Goal: Complete application form

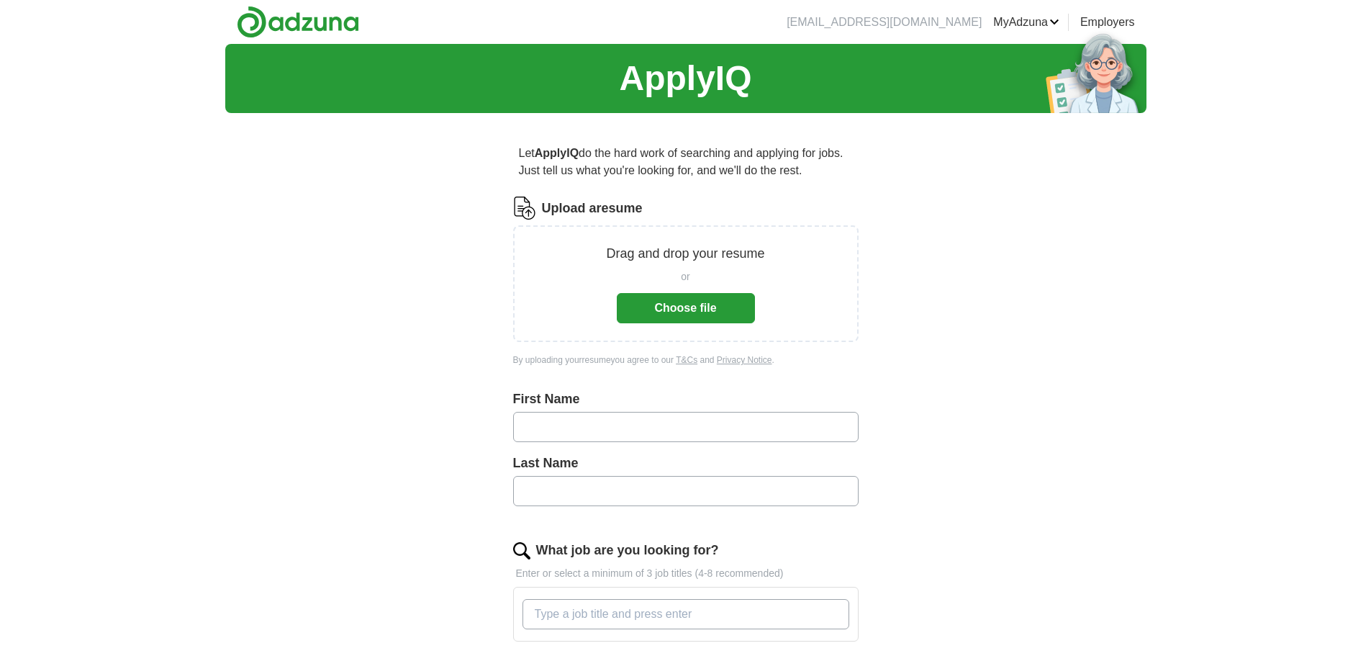
click at [696, 307] on button "Choose file" at bounding box center [686, 308] width 138 height 30
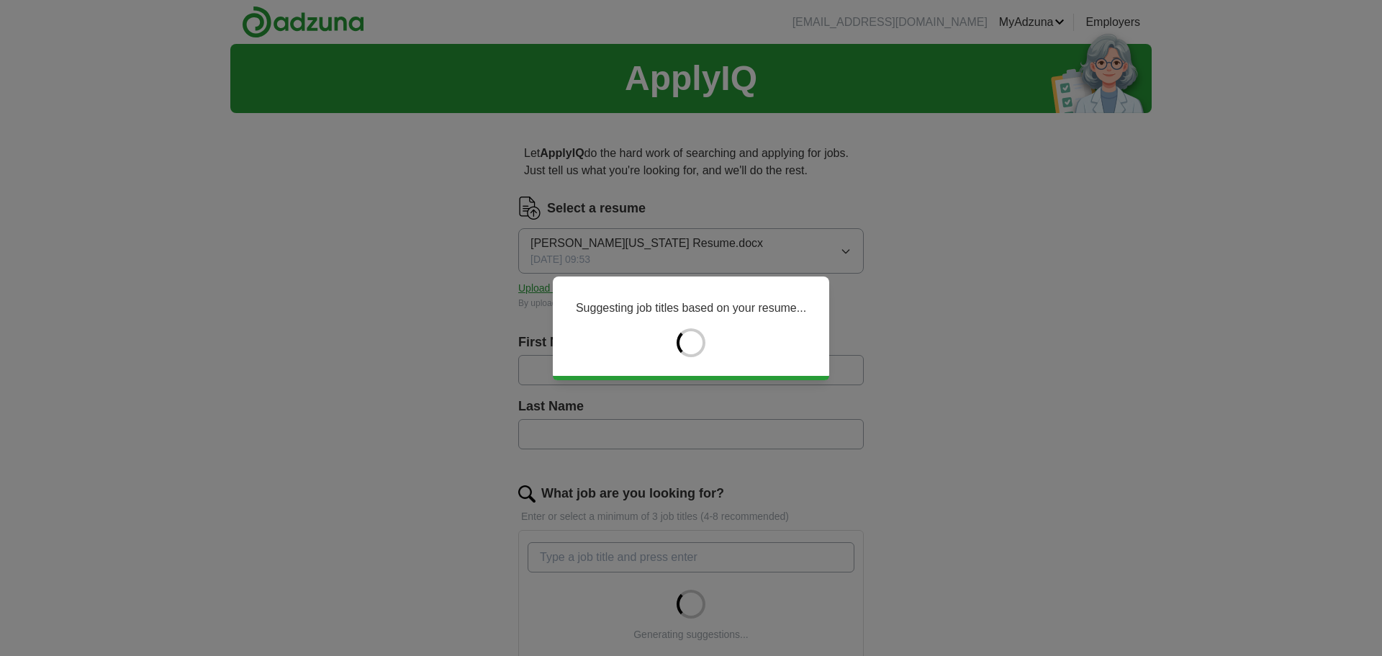
type input "*******"
type input "**********"
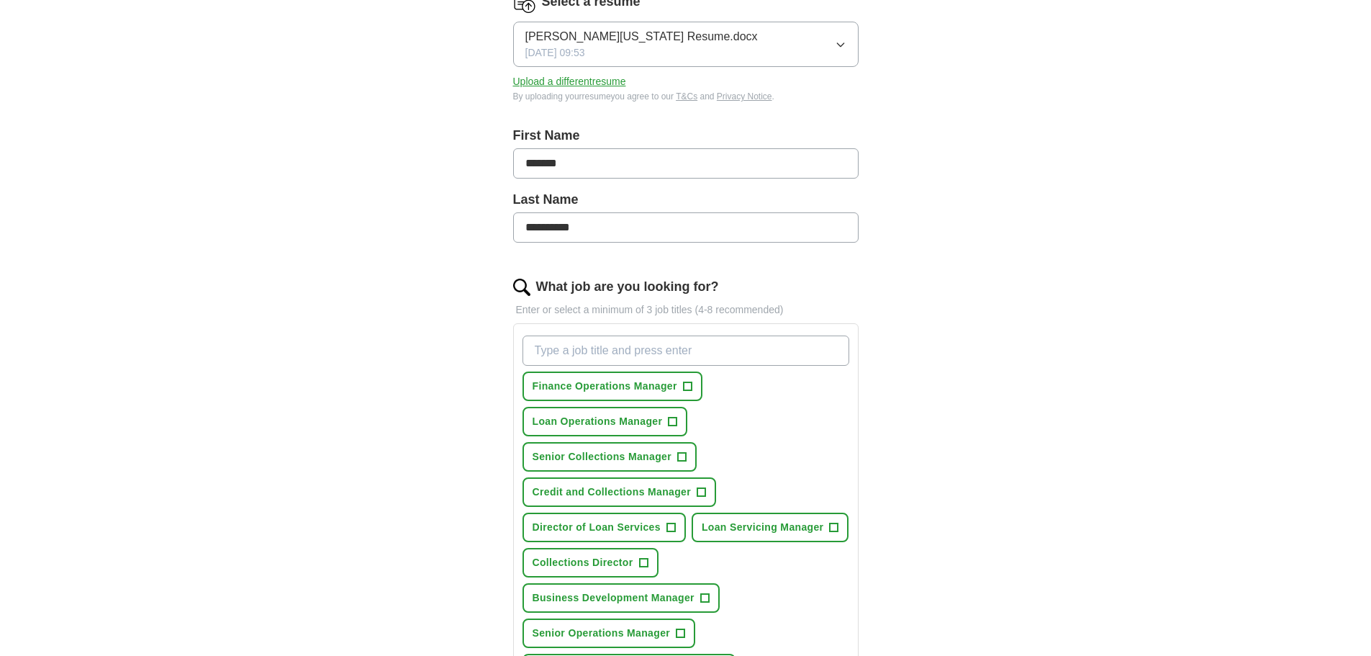
scroll to position [216, 0]
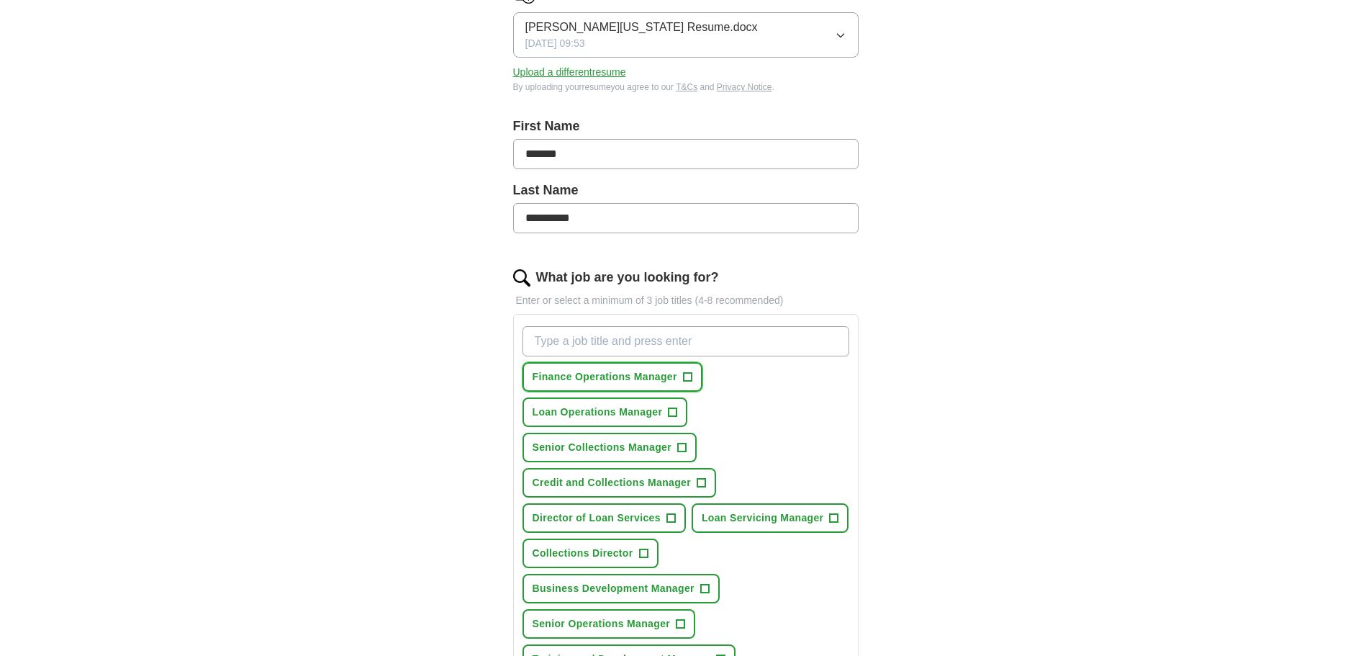
click at [687, 379] on span "+" at bounding box center [687, 377] width 9 height 12
click at [675, 409] on span "+" at bounding box center [673, 413] width 9 height 12
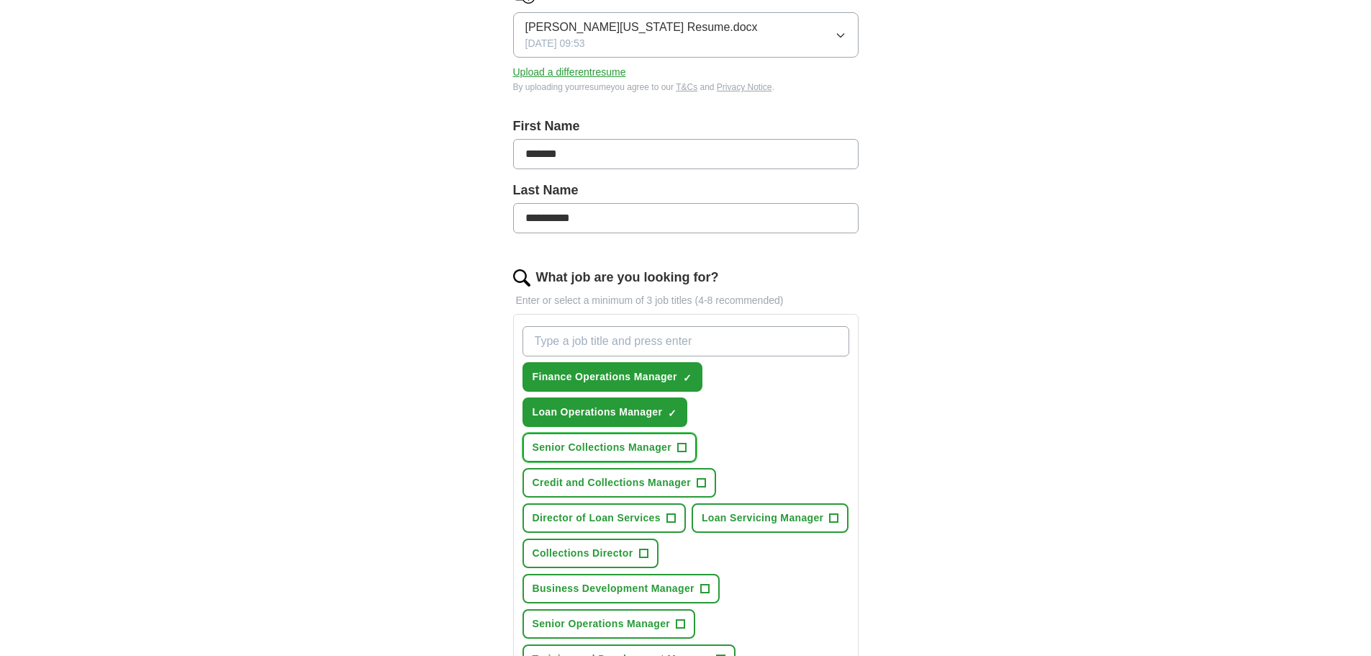
click at [682, 446] on span "+" at bounding box center [681, 448] width 9 height 12
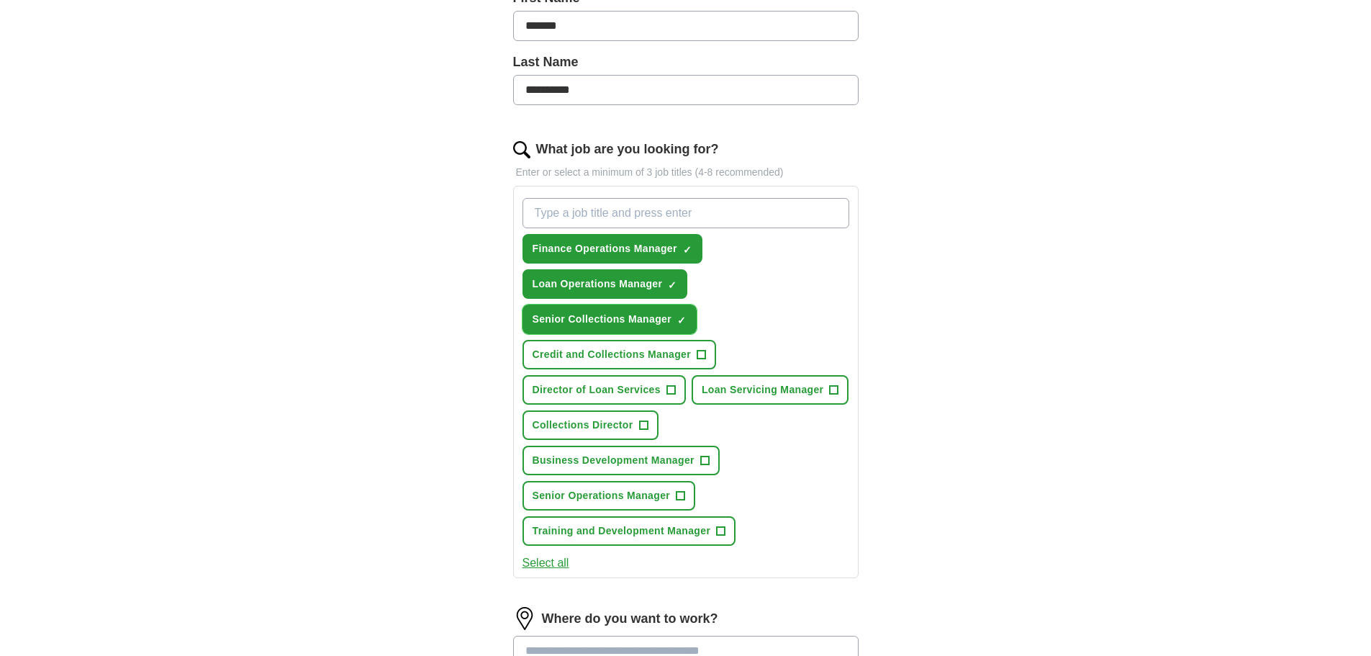
scroll to position [360, 0]
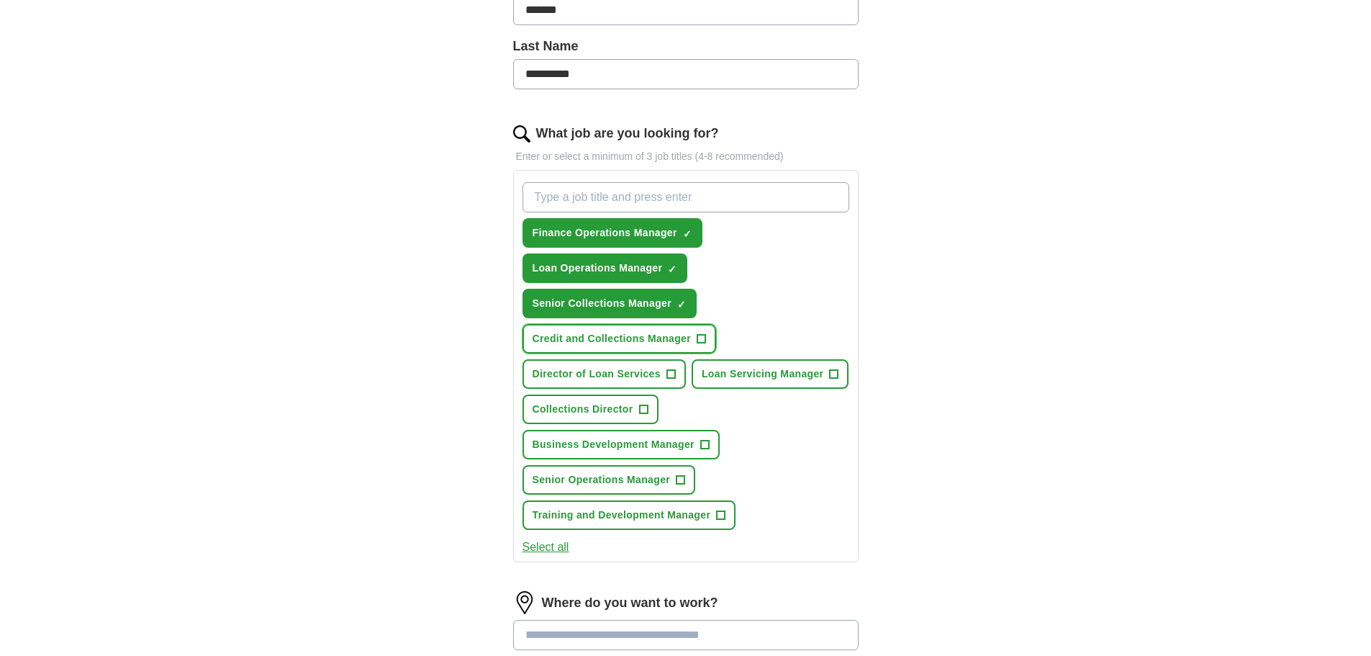
click at [701, 337] on span "+" at bounding box center [701, 339] width 9 height 12
click at [673, 372] on span "+" at bounding box center [670, 374] width 9 height 12
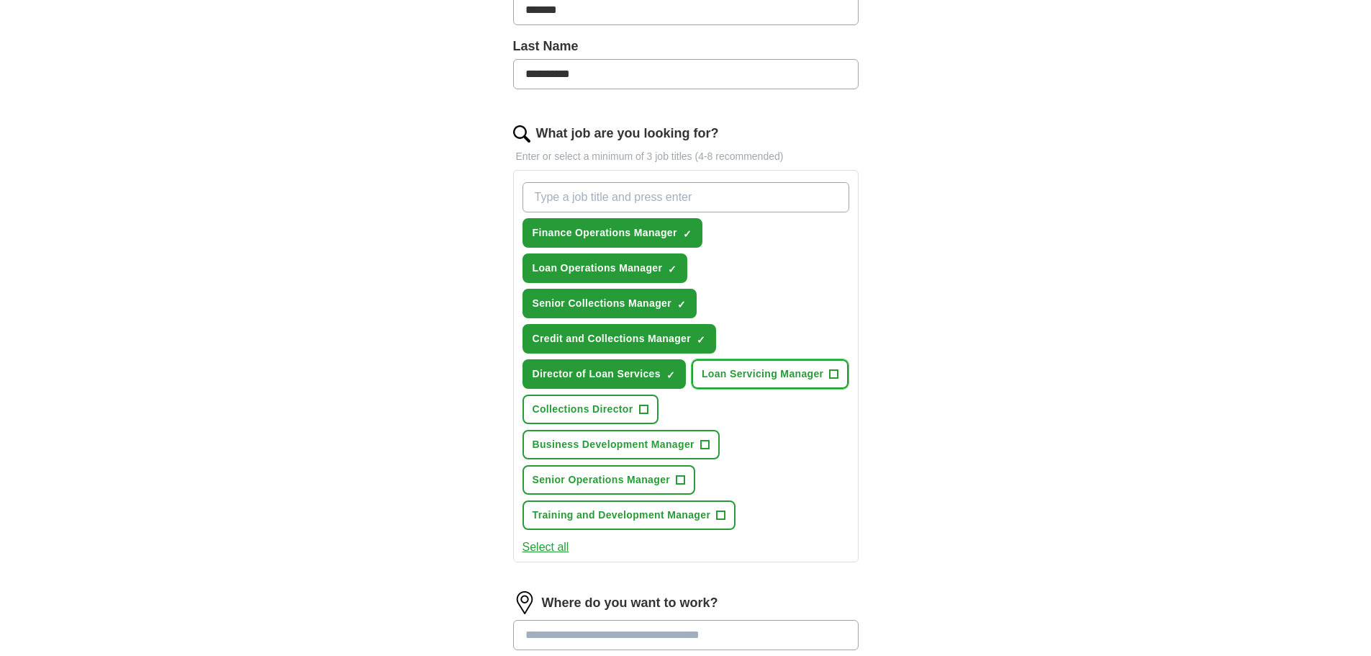
click at [836, 373] on span "+" at bounding box center [834, 374] width 9 height 12
click at [643, 408] on span "+" at bounding box center [643, 410] width 9 height 12
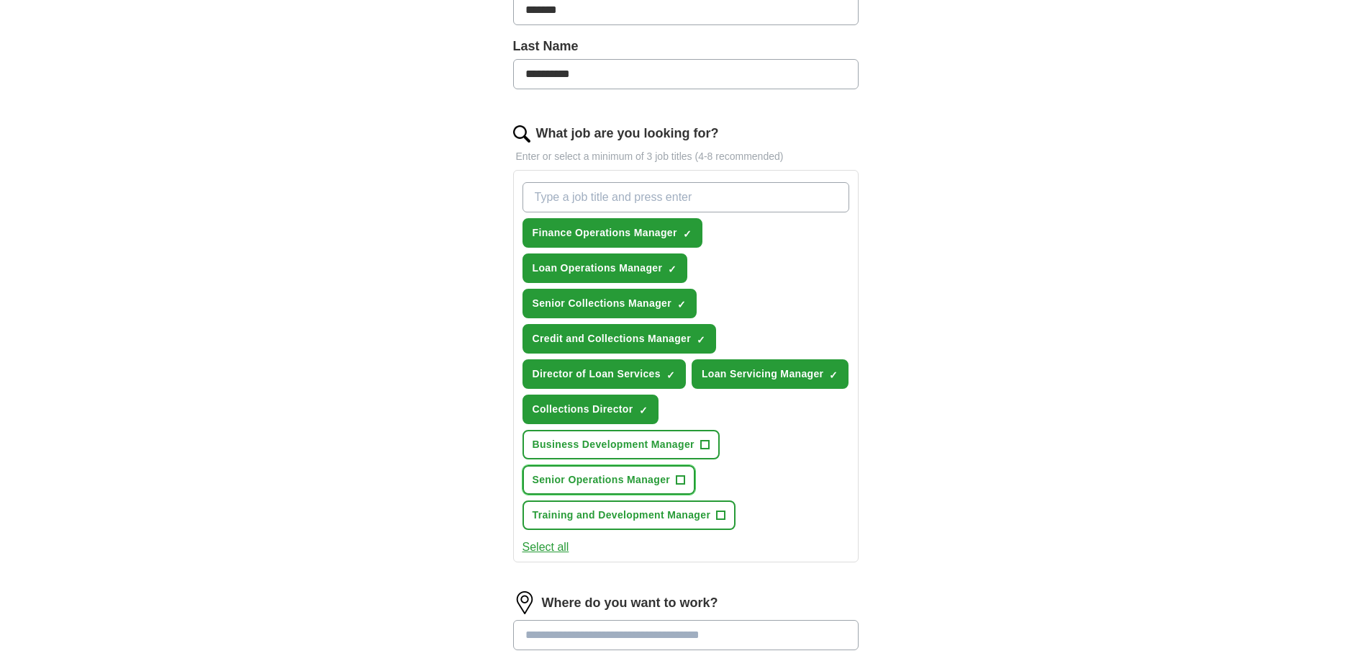
click at [678, 479] on span "+" at bounding box center [680, 480] width 9 height 12
click at [551, 549] on button "Select all" at bounding box center [545, 546] width 47 height 17
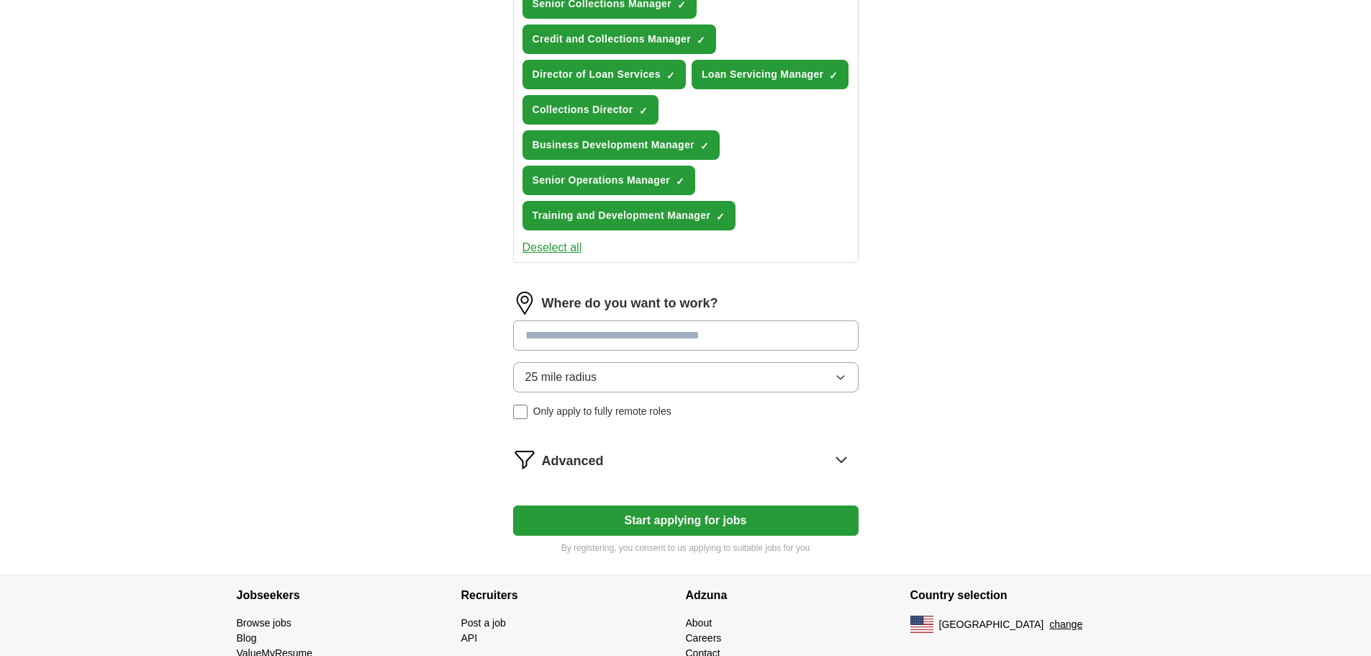
scroll to position [720, 0]
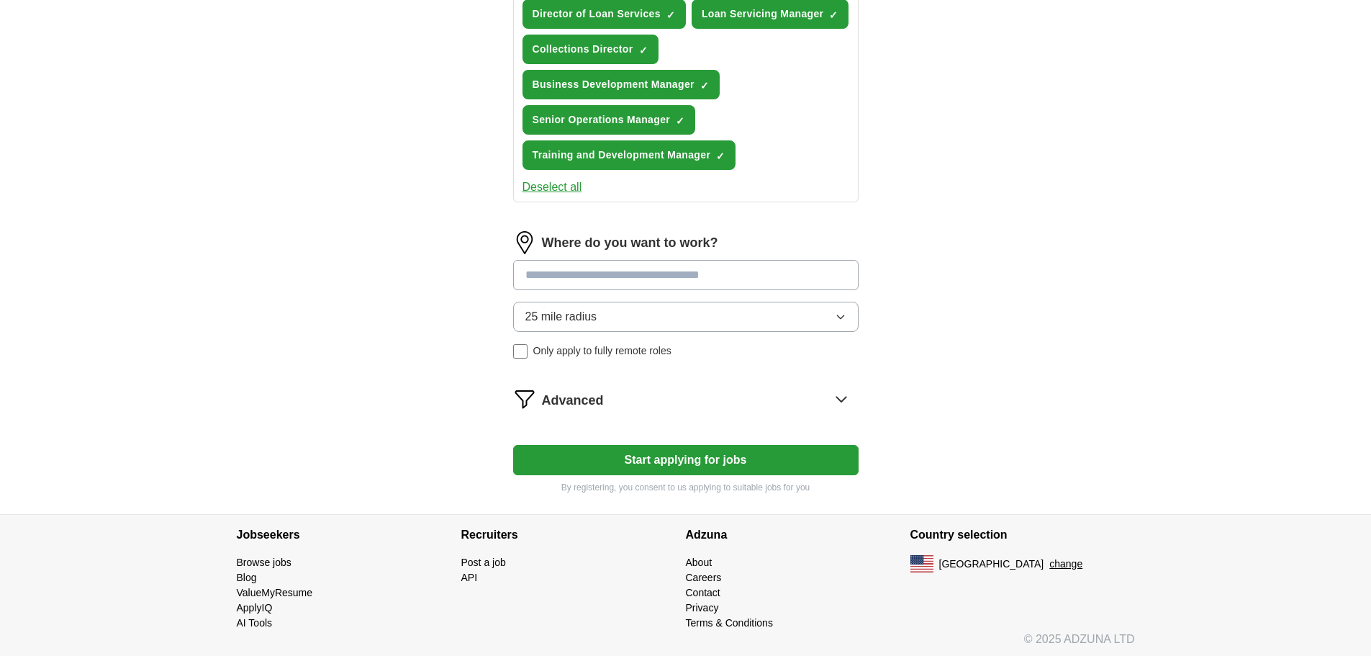
click at [581, 284] on input at bounding box center [685, 275] width 345 height 30
click at [565, 278] on input at bounding box center [685, 275] width 345 height 30
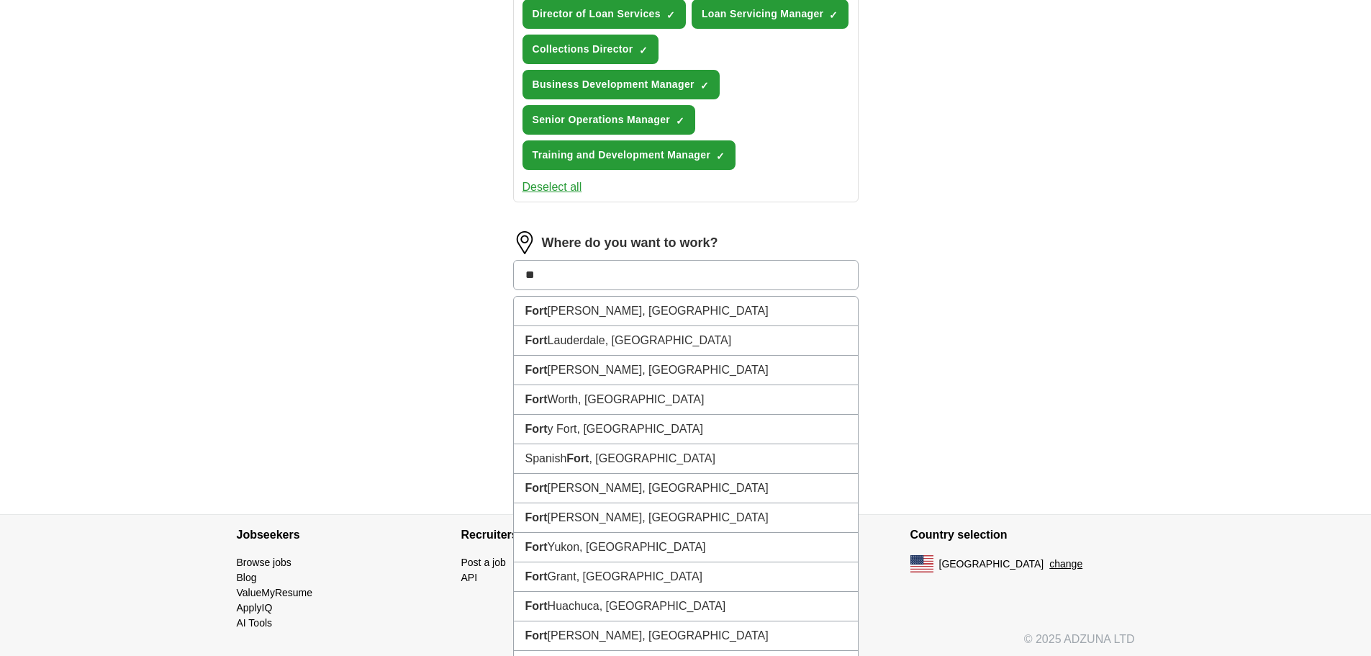
type input "*"
type input "**********"
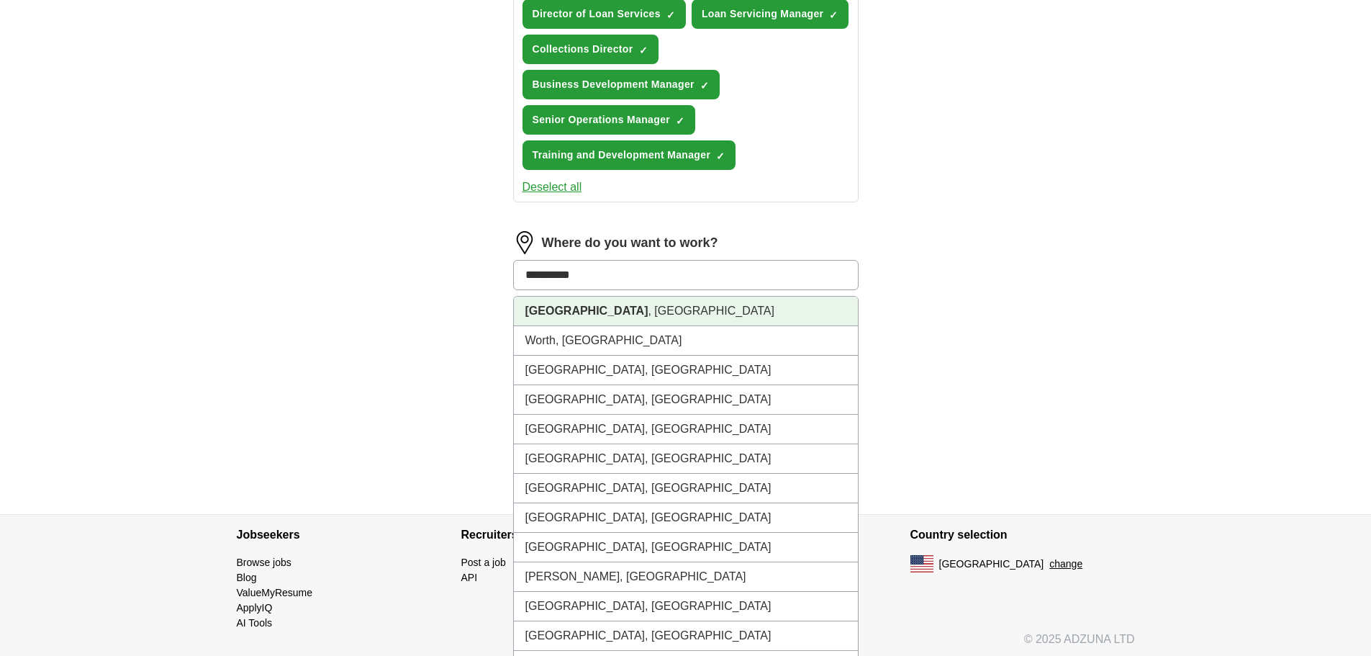
click at [553, 312] on strong "[GEOGRAPHIC_DATA]" at bounding box center [586, 310] width 123 height 12
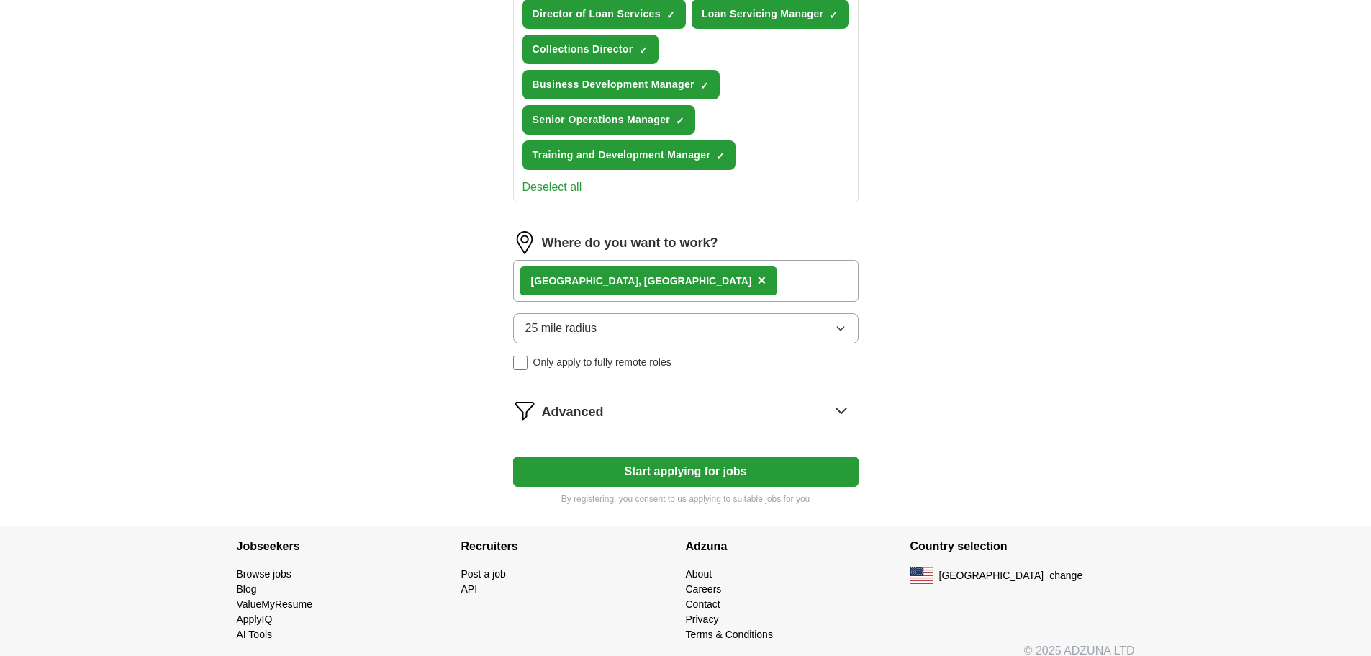
click at [686, 278] on div "[GEOGRAPHIC_DATA] , [GEOGRAPHIC_DATA] ×" at bounding box center [685, 281] width 345 height 42
click at [686, 279] on div "[GEOGRAPHIC_DATA] , [GEOGRAPHIC_DATA] ×" at bounding box center [685, 281] width 345 height 42
click at [688, 270] on div "[GEOGRAPHIC_DATA] , [GEOGRAPHIC_DATA] ×" at bounding box center [685, 281] width 345 height 42
click at [689, 286] on div "[GEOGRAPHIC_DATA] , [GEOGRAPHIC_DATA] ×" at bounding box center [685, 281] width 345 height 42
click at [839, 330] on icon "button" at bounding box center [841, 328] width 12 height 12
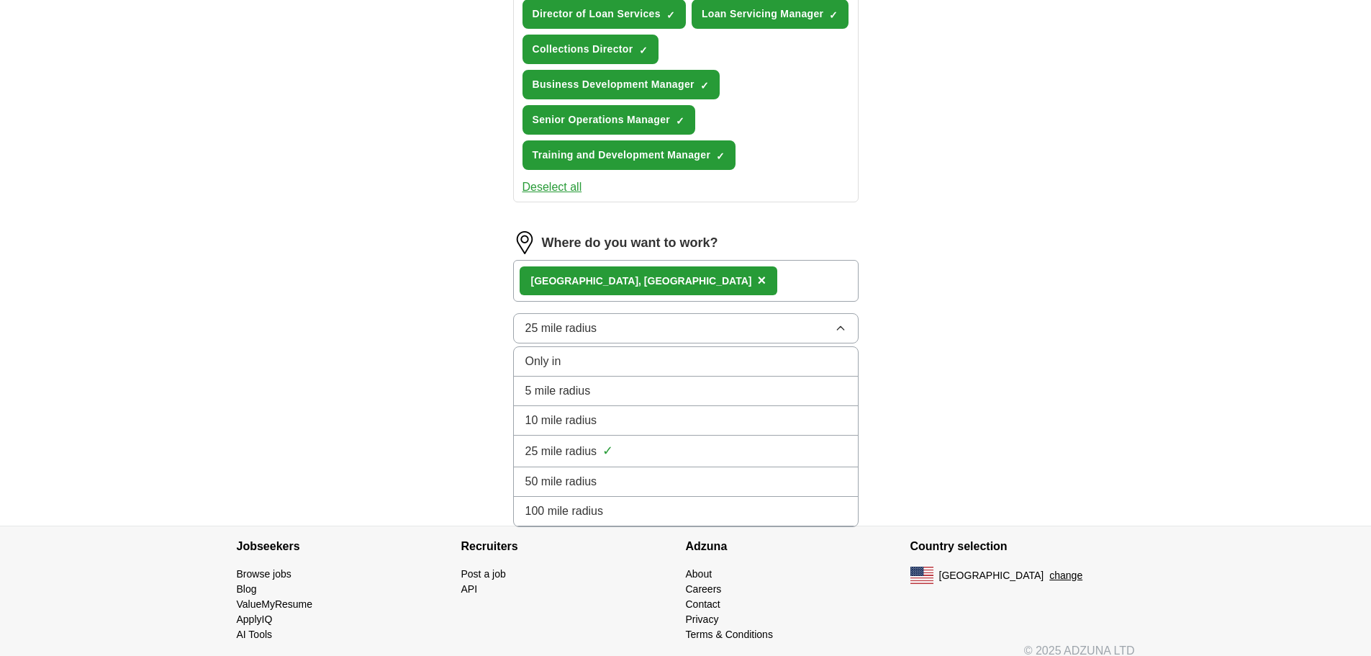
click at [838, 330] on icon "button" at bounding box center [841, 328] width 12 height 12
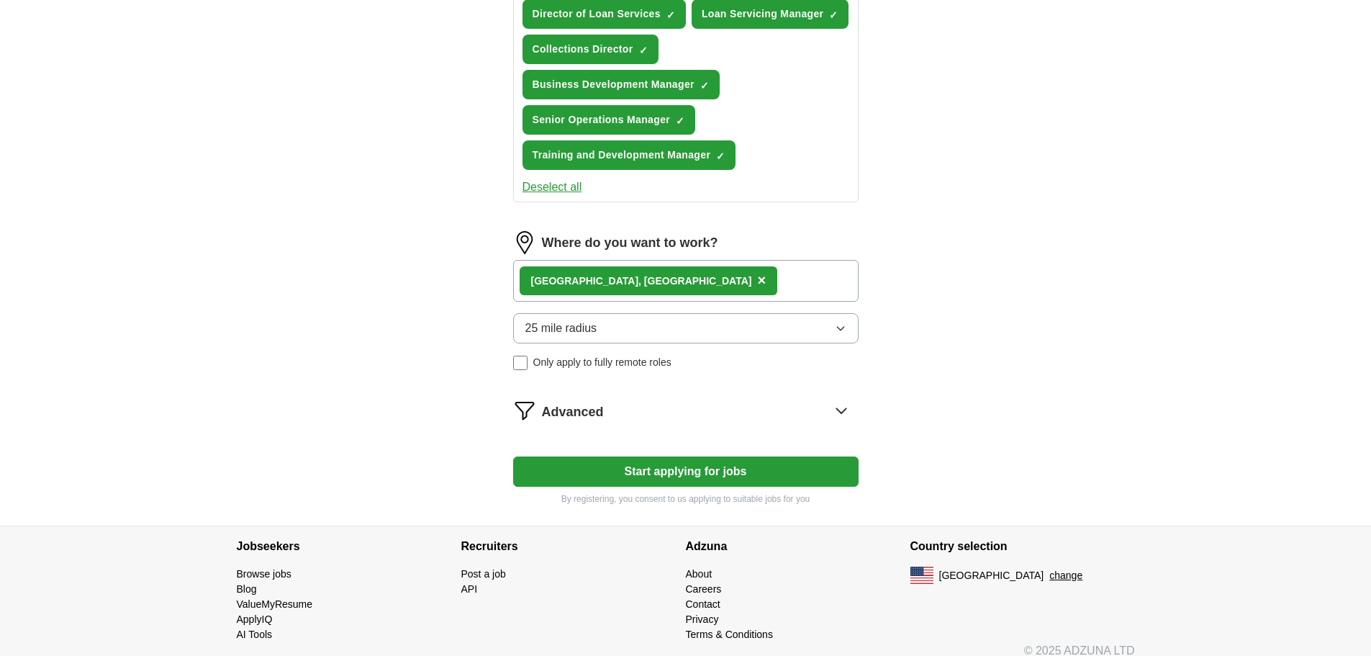
click at [841, 411] on icon at bounding box center [841, 410] width 23 height 23
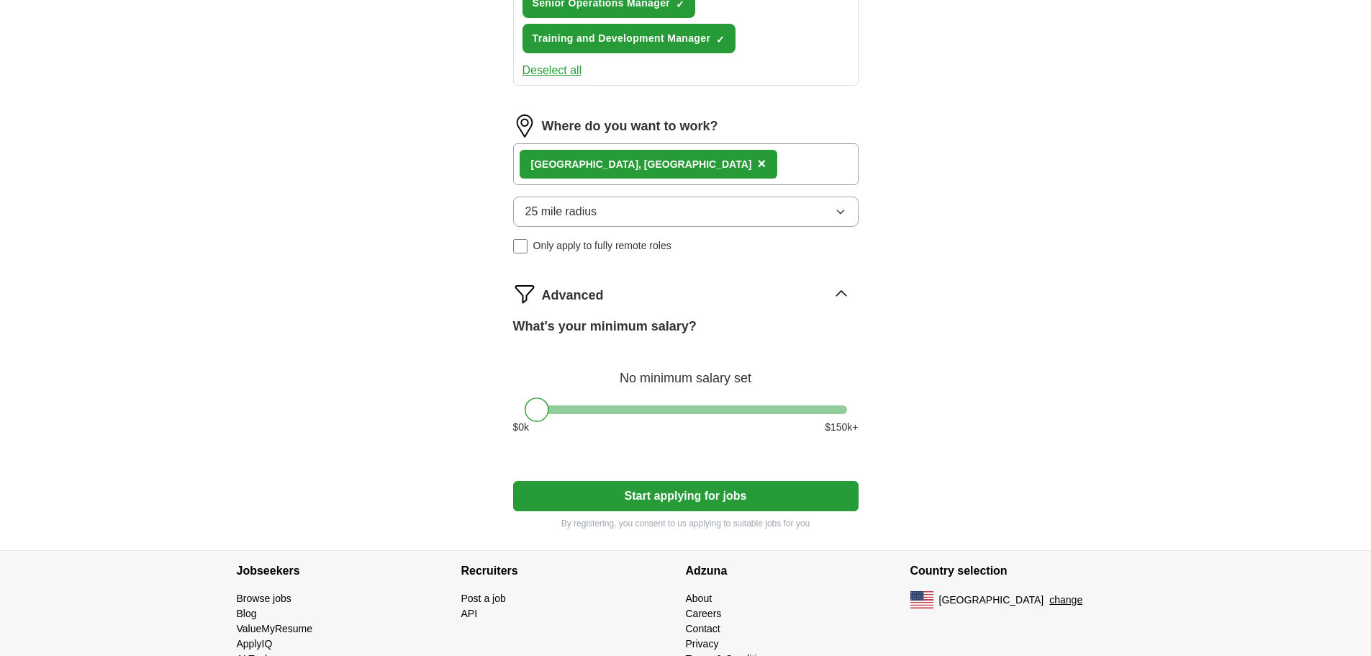
scroll to position [876, 0]
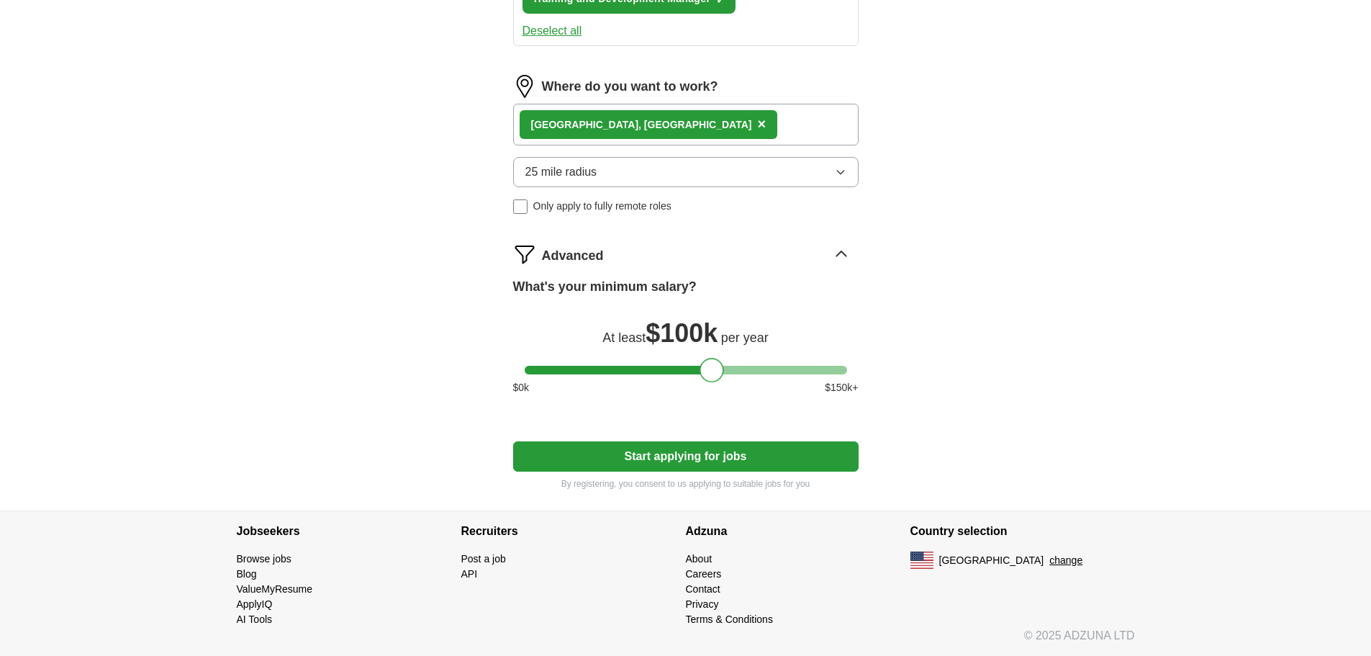
drag, startPoint x: 537, startPoint y: 366, endPoint x: 712, endPoint y: 386, distance: 176.7
click at [712, 386] on div "What's your minimum salary? At least $ 100k per year $ 0 k $ 150 k+" at bounding box center [685, 342] width 345 height 130
click at [697, 455] on button "Start applying for jobs" at bounding box center [685, 456] width 345 height 30
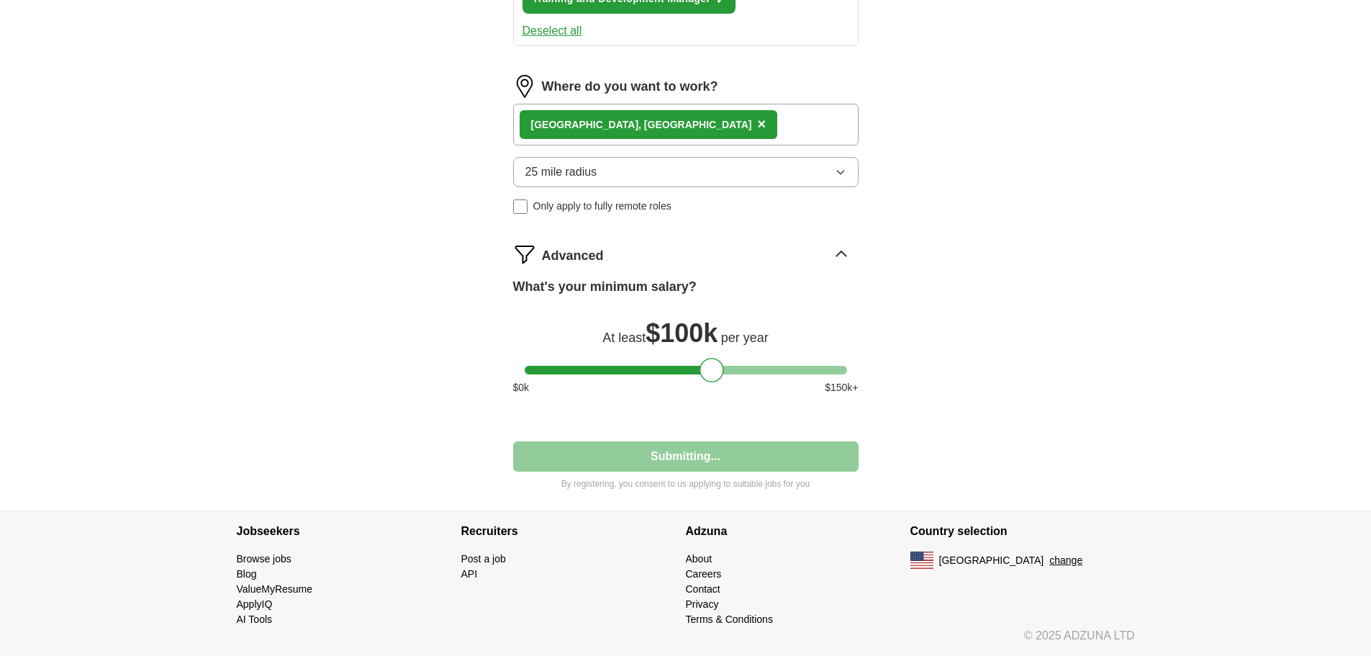
select select "**"
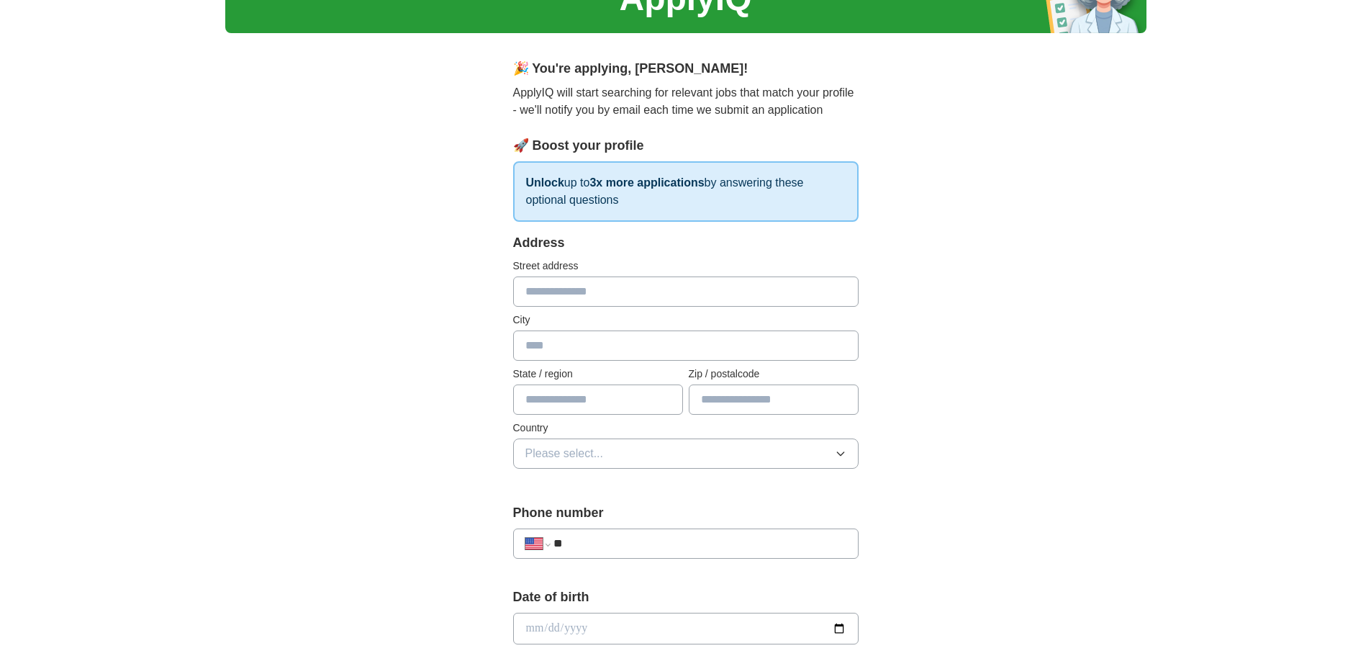
scroll to position [0, 0]
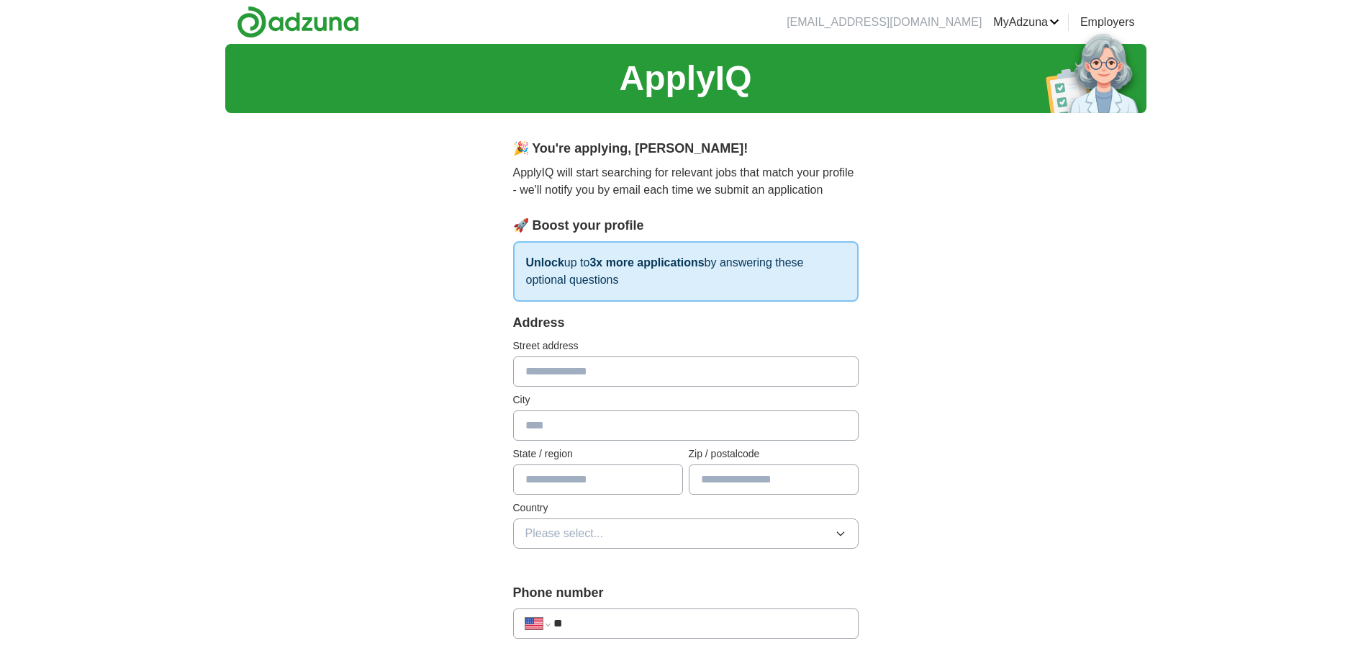
click at [561, 378] on input "text" at bounding box center [685, 371] width 345 height 30
type input "**********"
type input "********"
type input "**"
type input "*****"
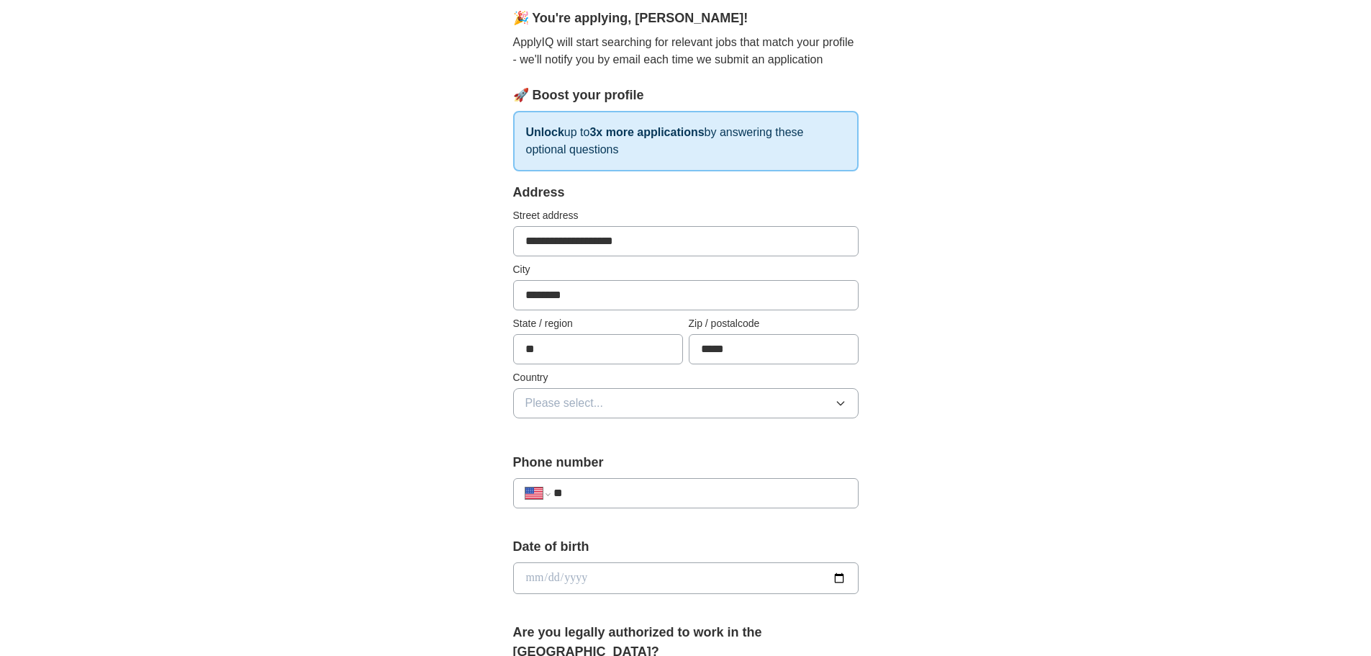
scroll to position [144, 0]
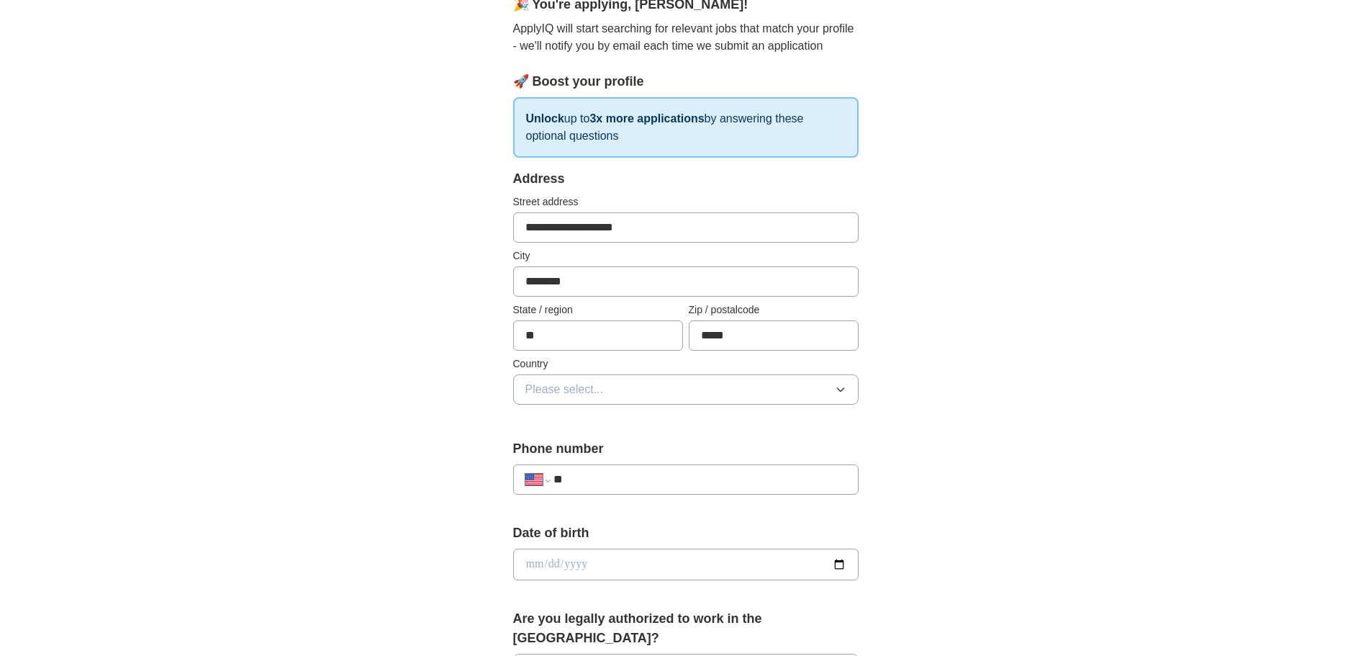
click at [622, 388] on button "Please select..." at bounding box center [685, 389] width 345 height 30
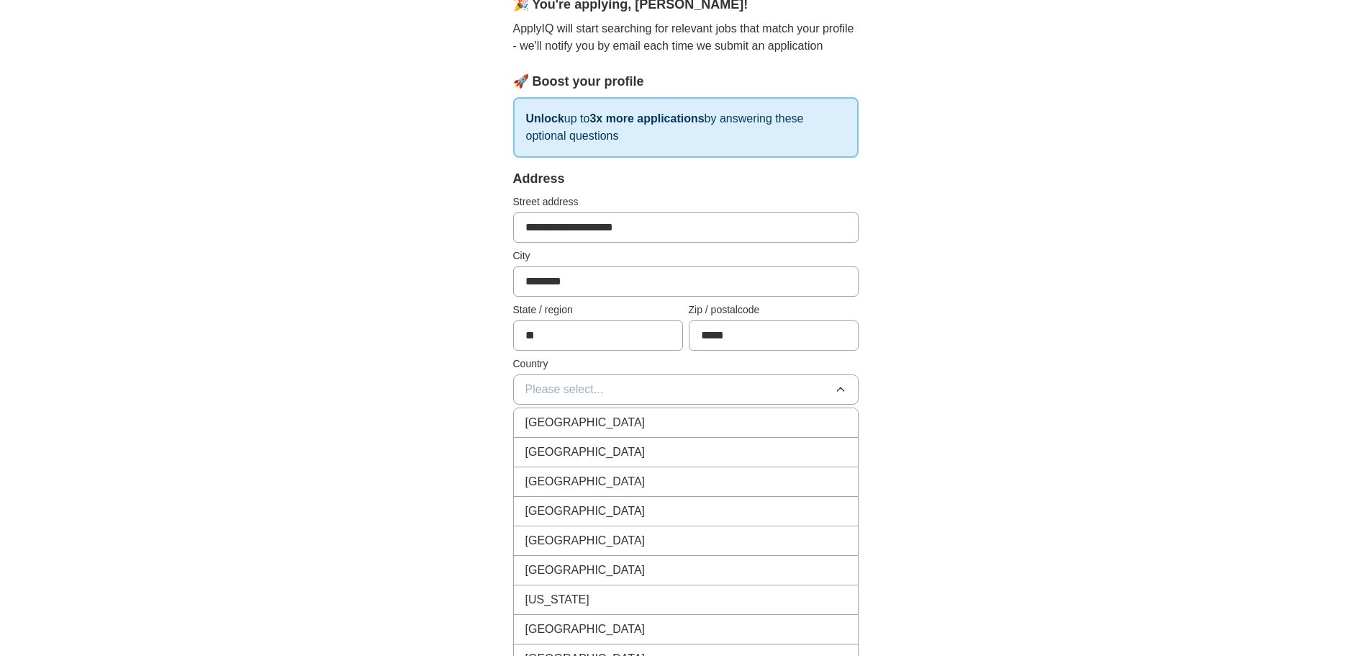
click at [604, 454] on div "[GEOGRAPHIC_DATA]" at bounding box center [685, 451] width 321 height 17
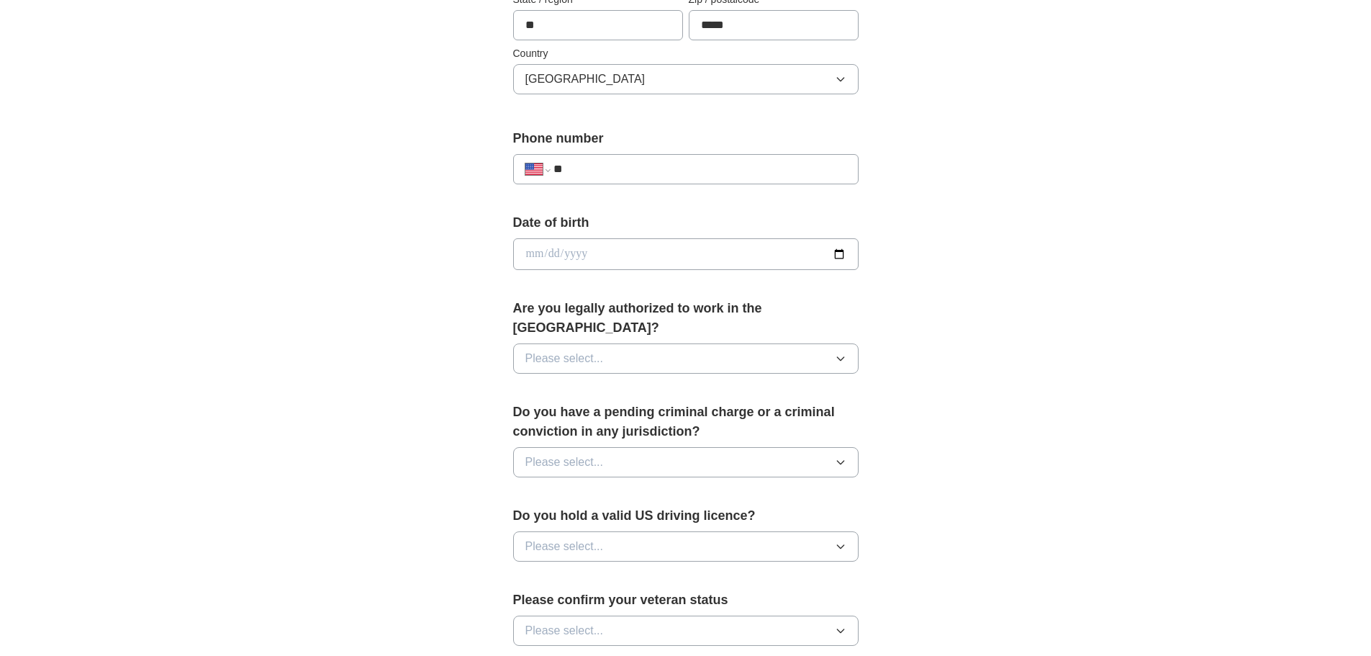
scroll to position [504, 0]
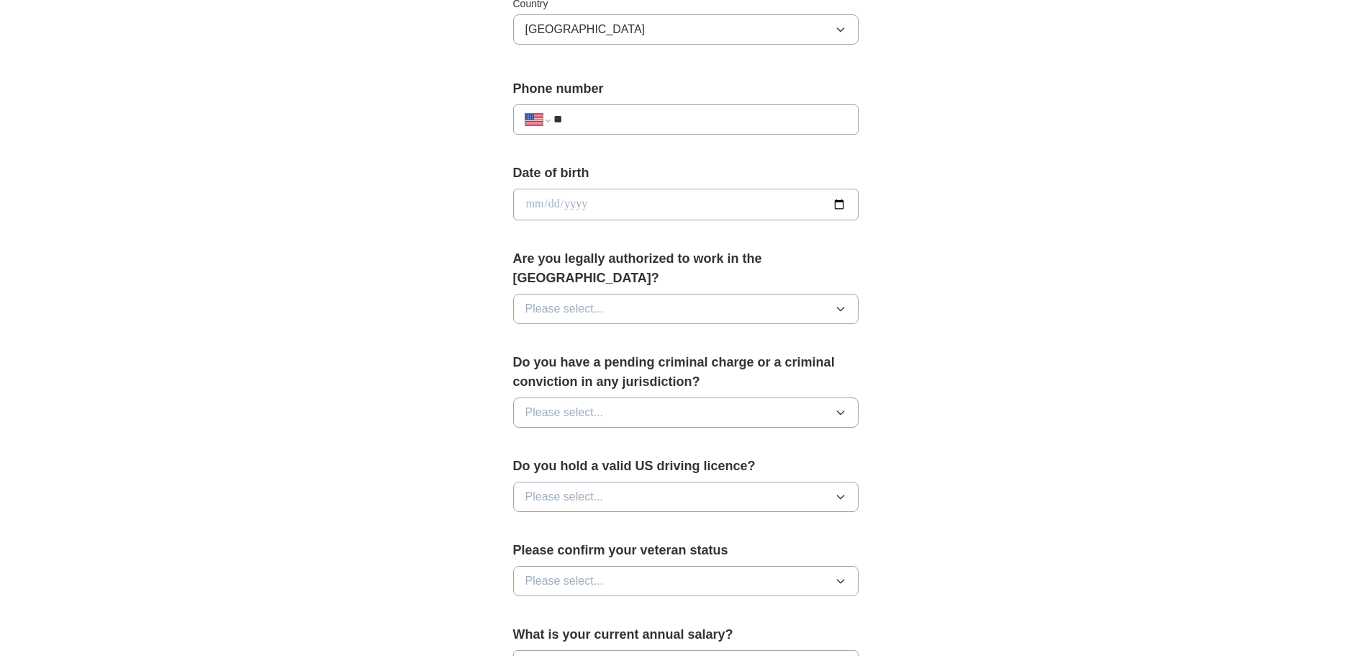
click at [640, 98] on label "Phone number" at bounding box center [685, 88] width 345 height 19
click at [633, 119] on input "**" at bounding box center [699, 119] width 292 height 17
type input "**********"
click at [606, 200] on input "date" at bounding box center [685, 205] width 345 height 32
type input "**********"
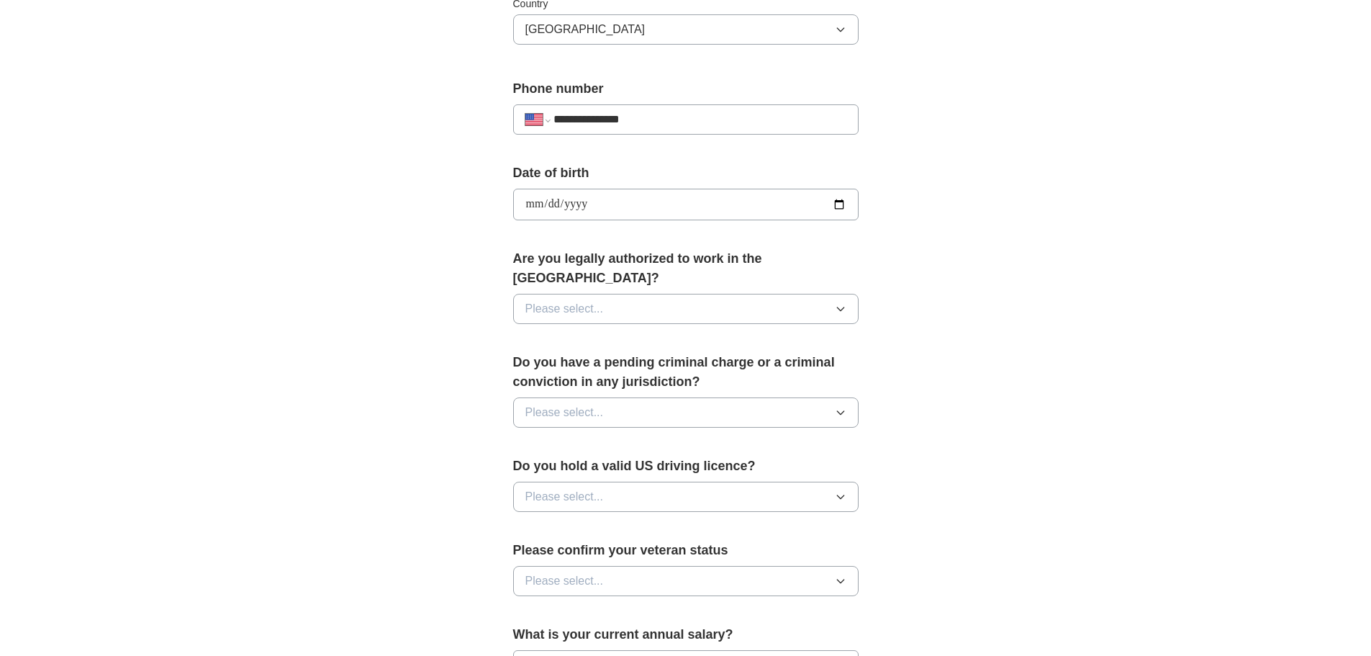
click at [567, 300] on span "Please select..." at bounding box center [564, 308] width 78 height 17
click at [549, 333] on div "Yes" at bounding box center [685, 341] width 321 height 17
click at [622, 397] on button "Please select..." at bounding box center [685, 412] width 345 height 30
click at [562, 466] on div "No" at bounding box center [685, 474] width 321 height 17
click at [648, 481] on button "Please select..." at bounding box center [685, 496] width 345 height 30
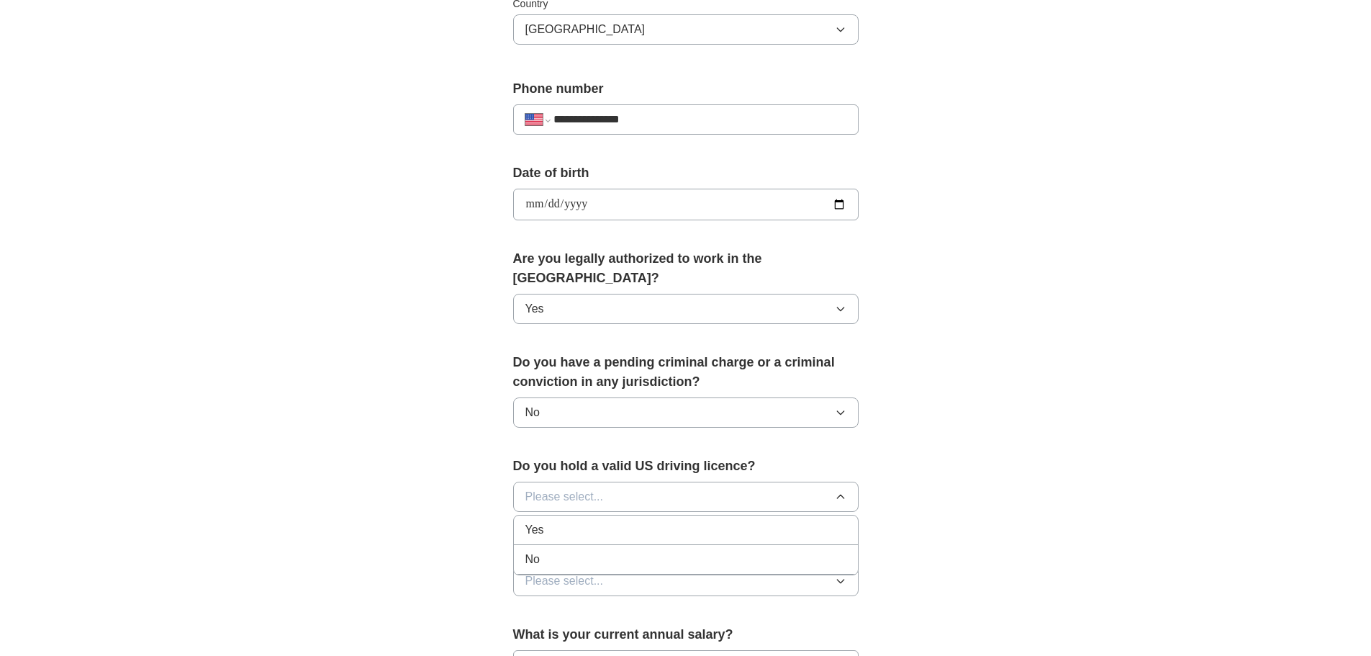
click at [541, 551] on div "No" at bounding box center [685, 559] width 321 height 17
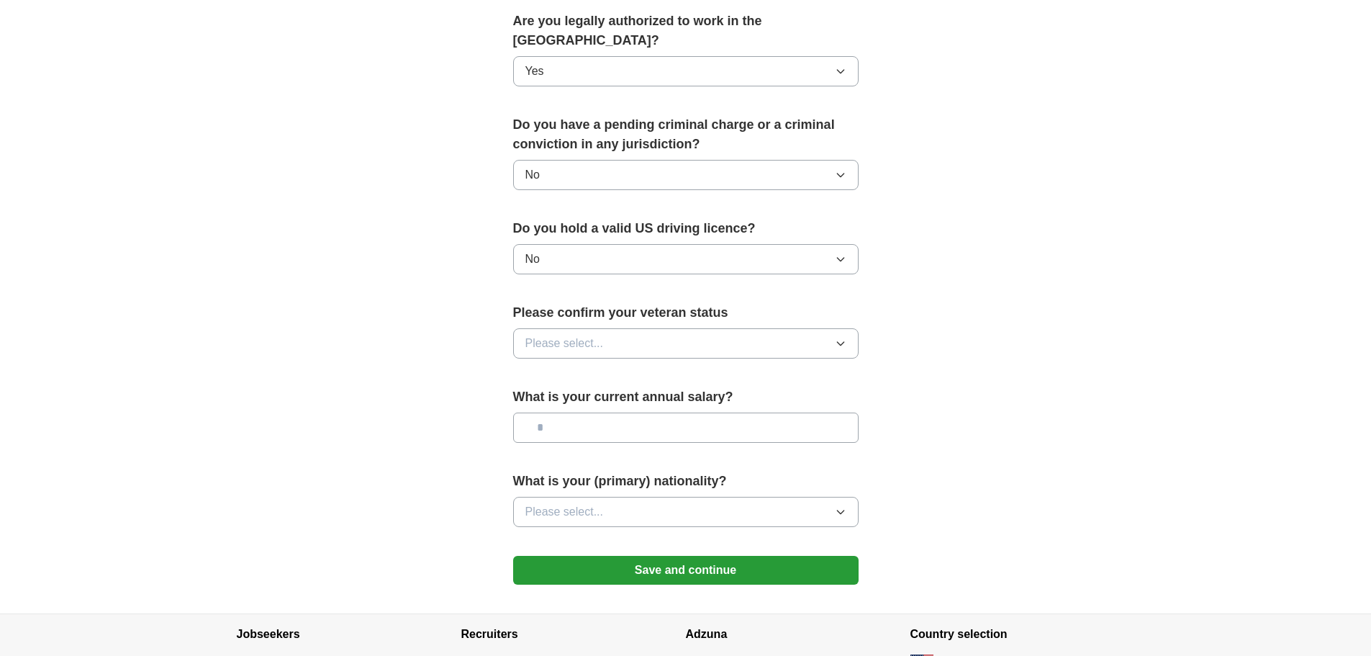
scroll to position [792, 0]
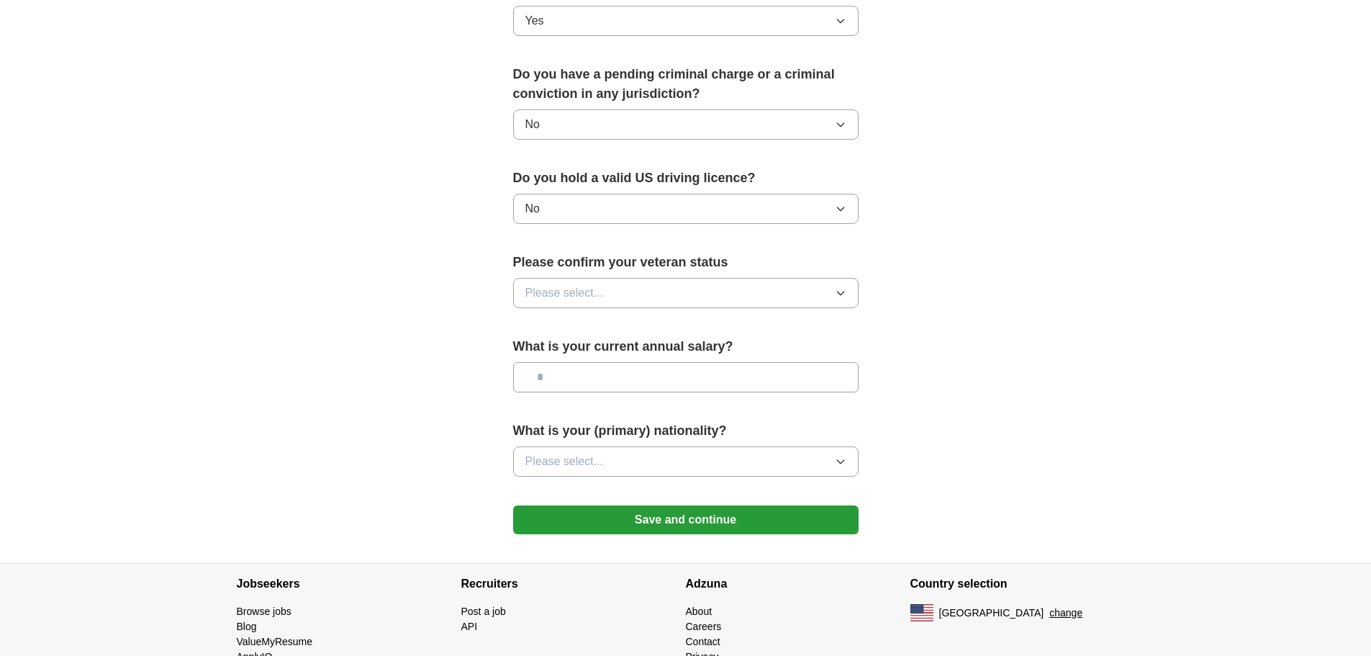
click at [622, 278] on button "Please select..." at bounding box center [685, 293] width 345 height 30
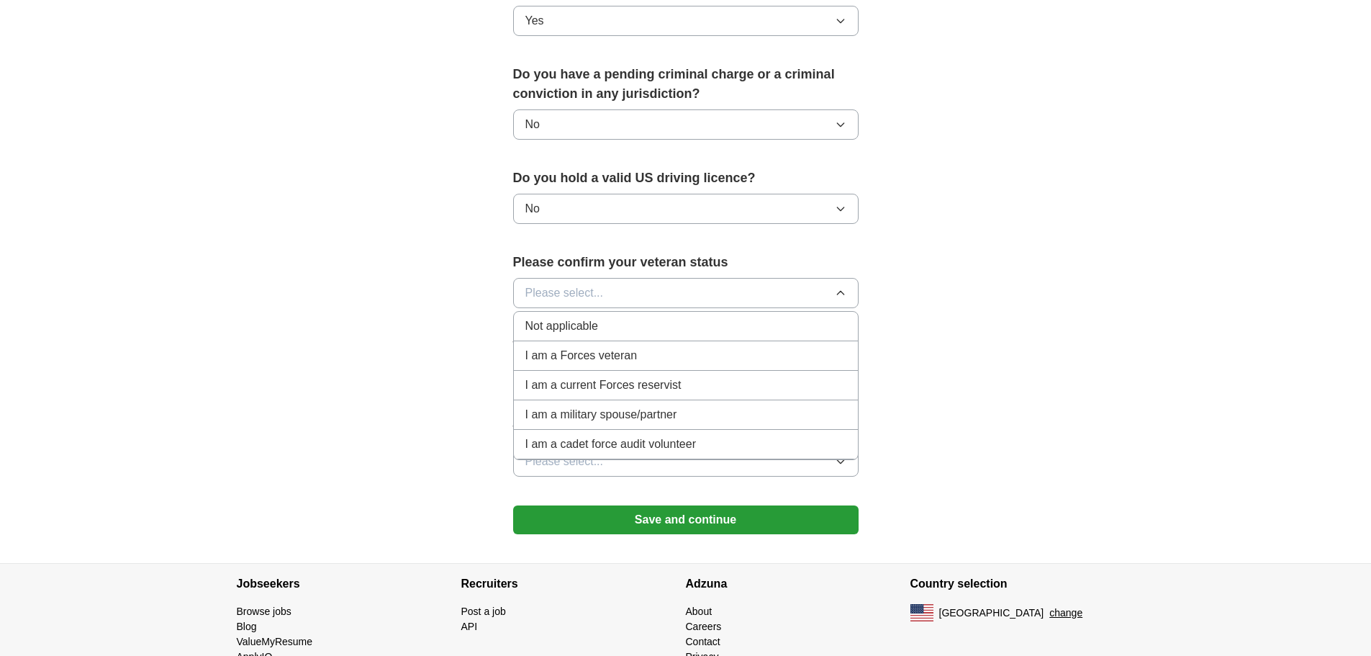
click at [622, 317] on div "Not applicable" at bounding box center [685, 325] width 321 height 17
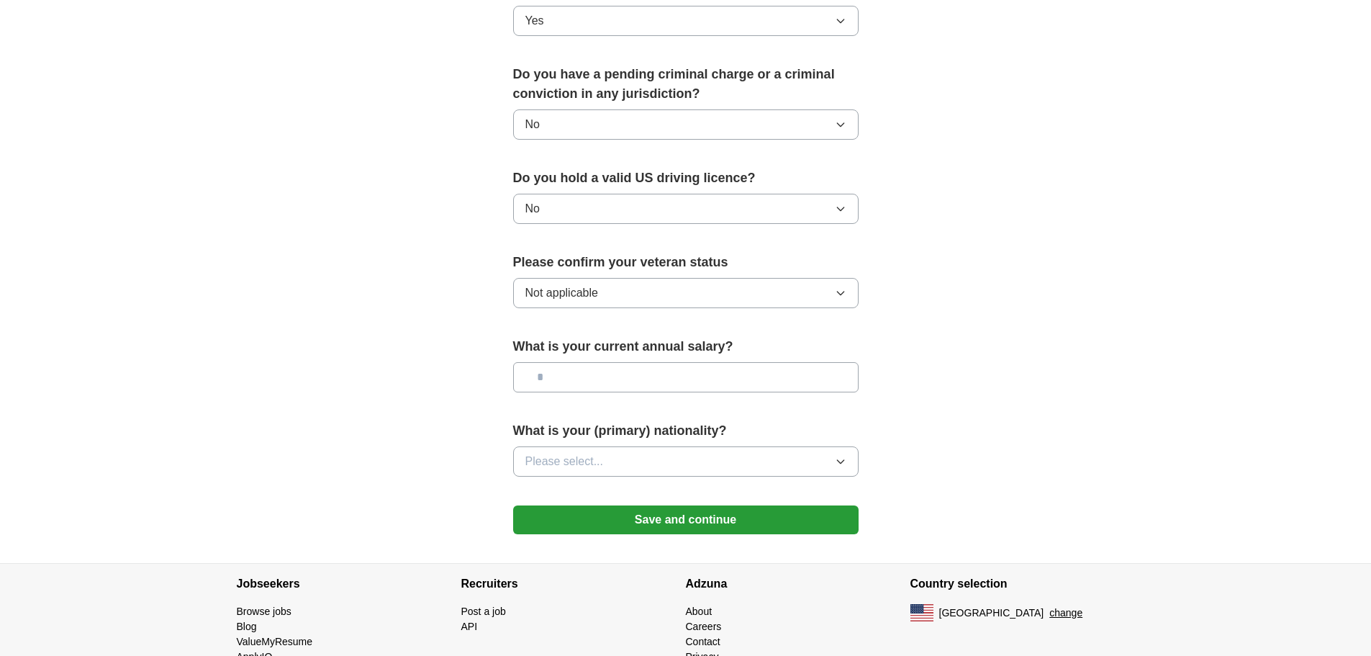
click at [538, 378] on div "What is your current annual salary?" at bounding box center [685, 370] width 345 height 67
click at [563, 362] on input "text" at bounding box center [685, 377] width 345 height 30
type input "********"
click at [684, 446] on button "Please select..." at bounding box center [685, 461] width 345 height 30
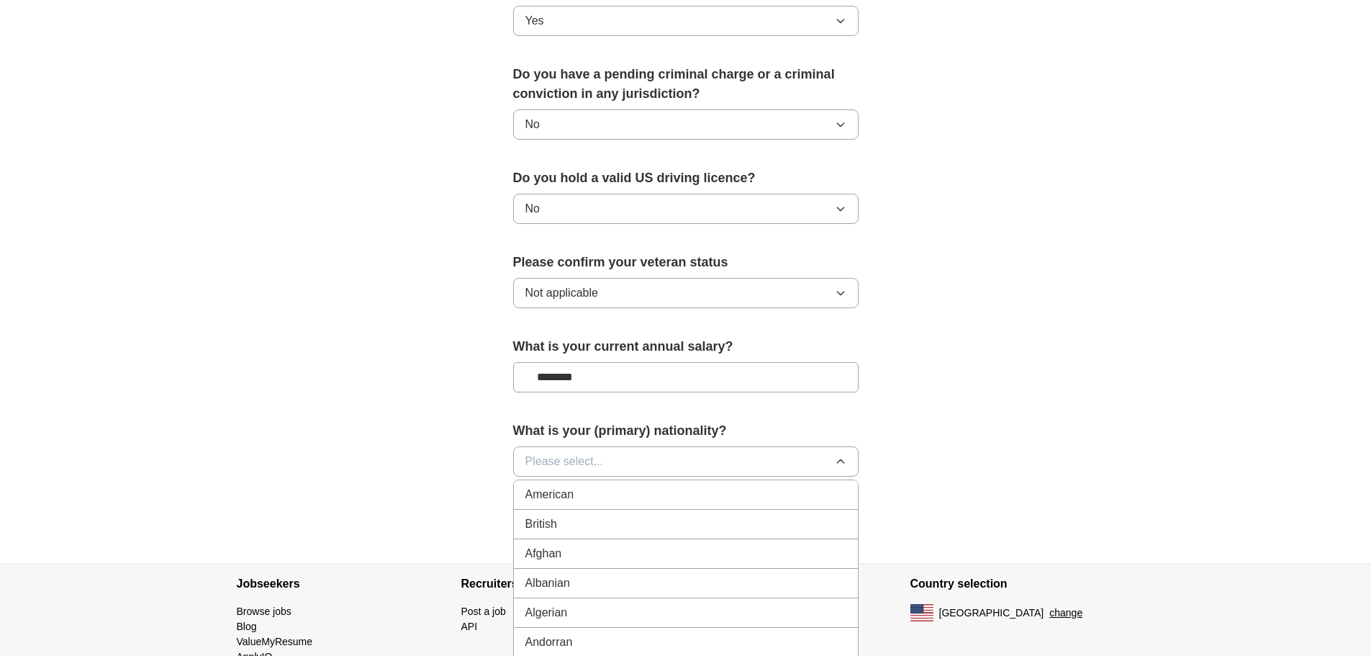
click at [594, 486] on div "American" at bounding box center [685, 494] width 321 height 17
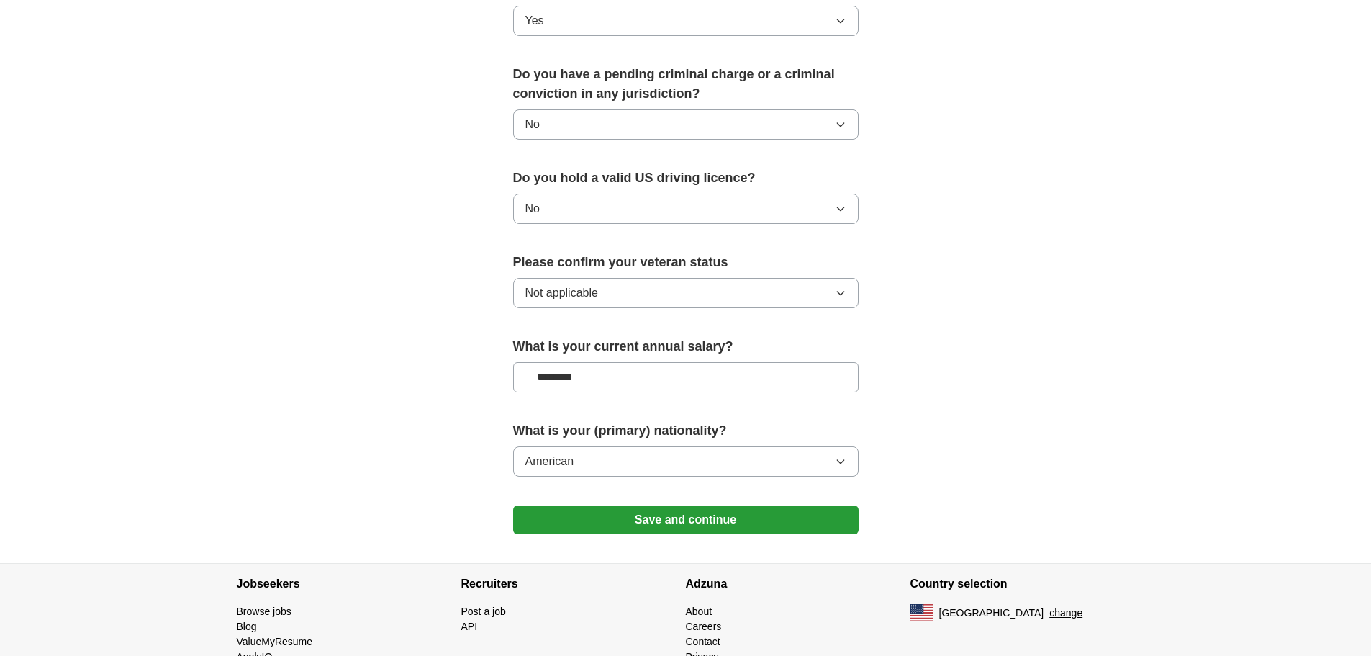
scroll to position [825, 0]
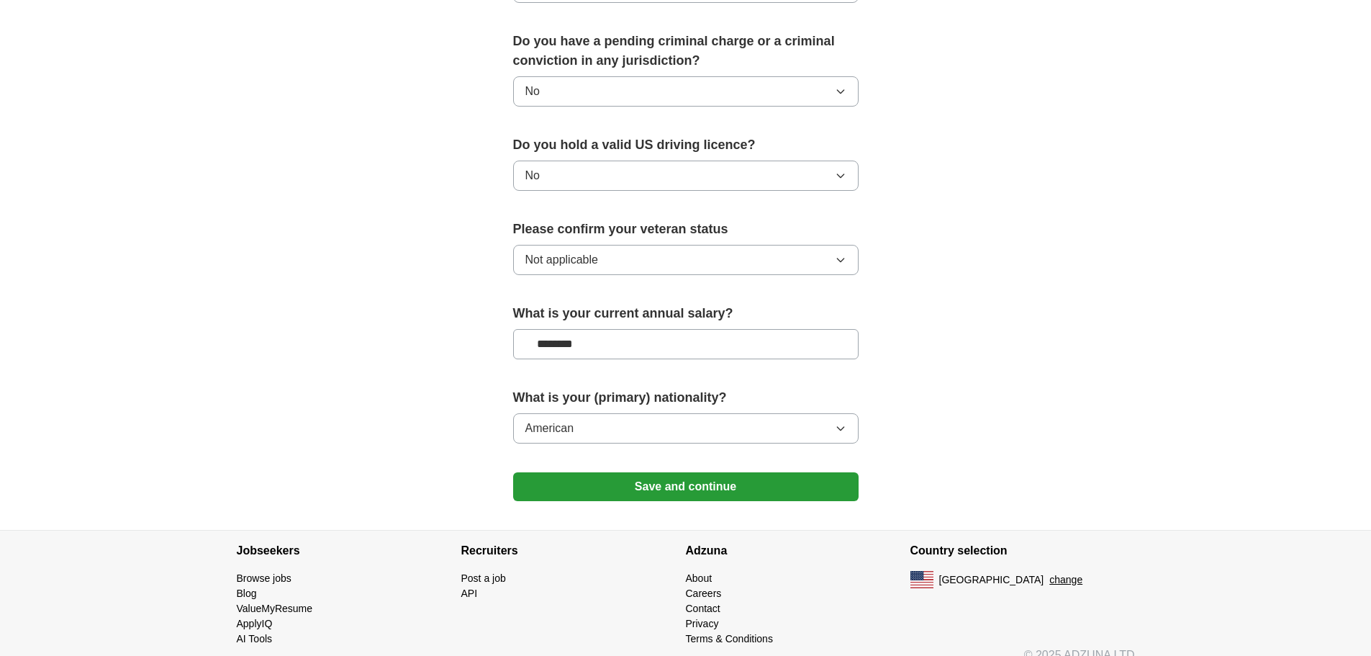
click at [678, 472] on button "Save and continue" at bounding box center [685, 486] width 345 height 29
